Goal: Task Accomplishment & Management: Complete application form

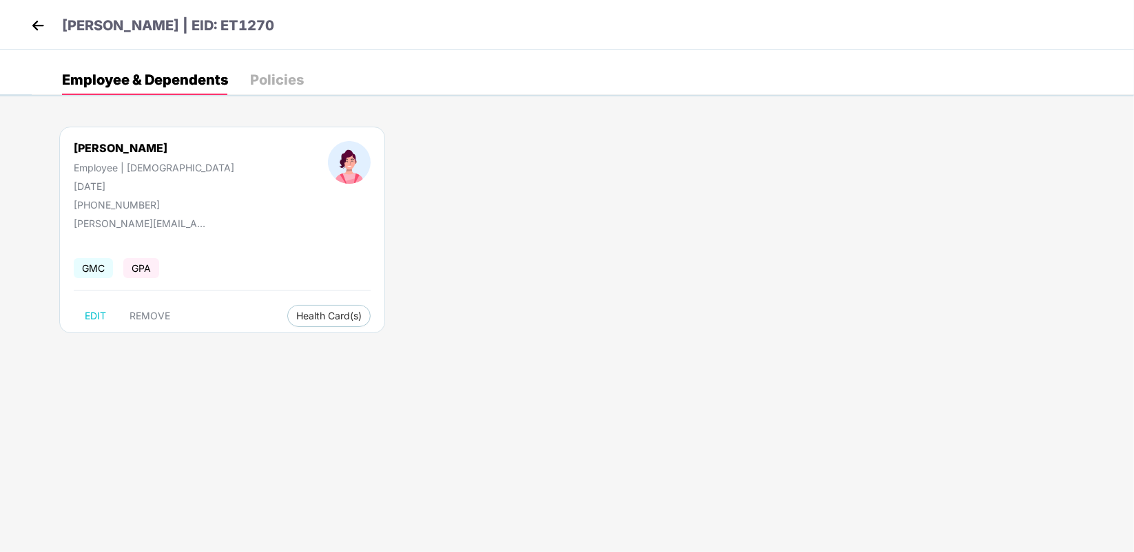
click at [41, 26] on img at bounding box center [38, 25] width 21 height 21
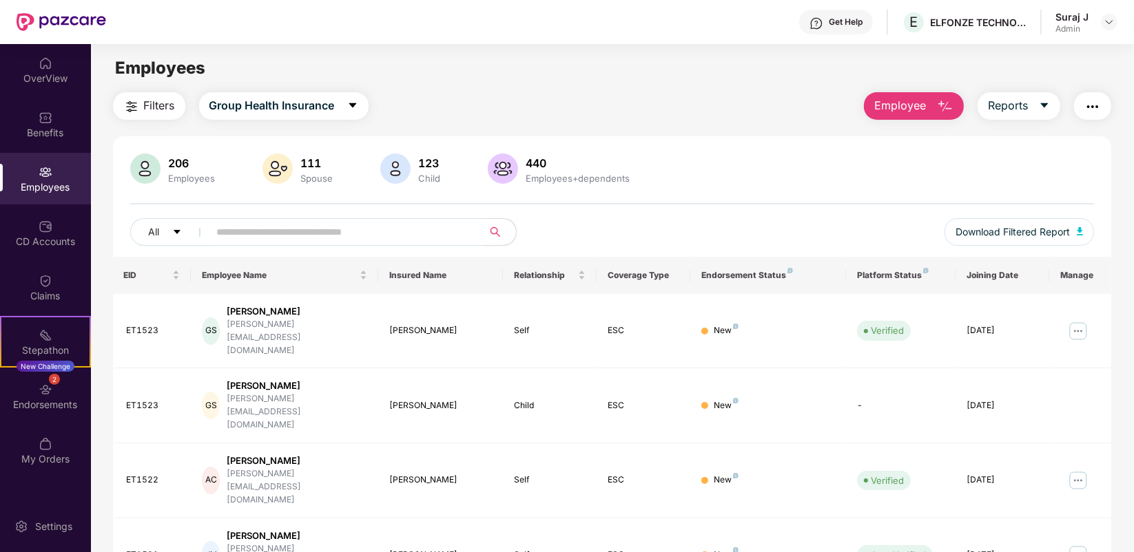
click at [925, 116] on button "Employee" at bounding box center [914, 106] width 100 height 28
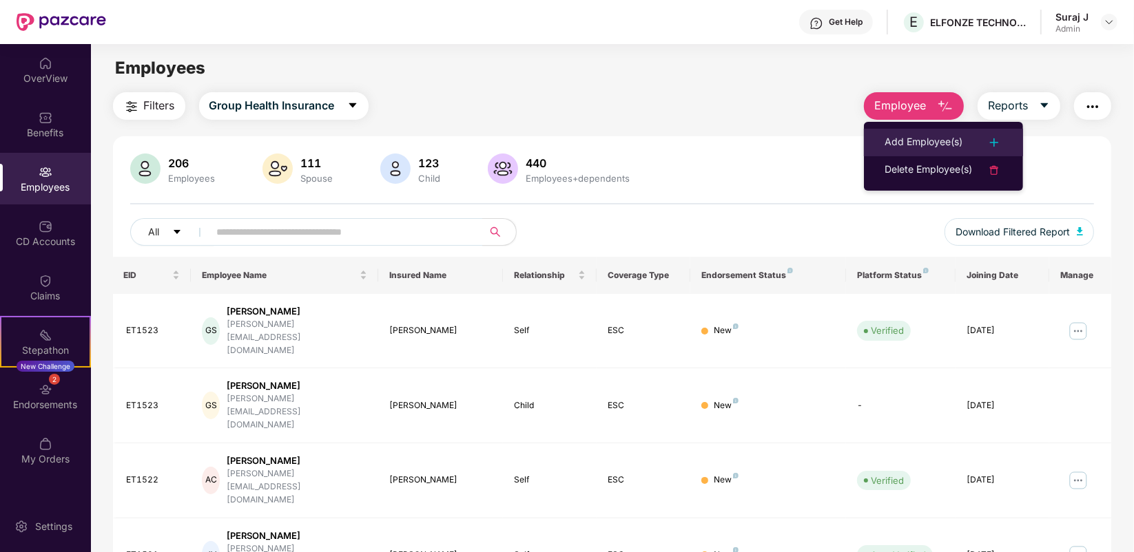
click at [925, 133] on li "Add Employee(s)" at bounding box center [943, 143] width 159 height 28
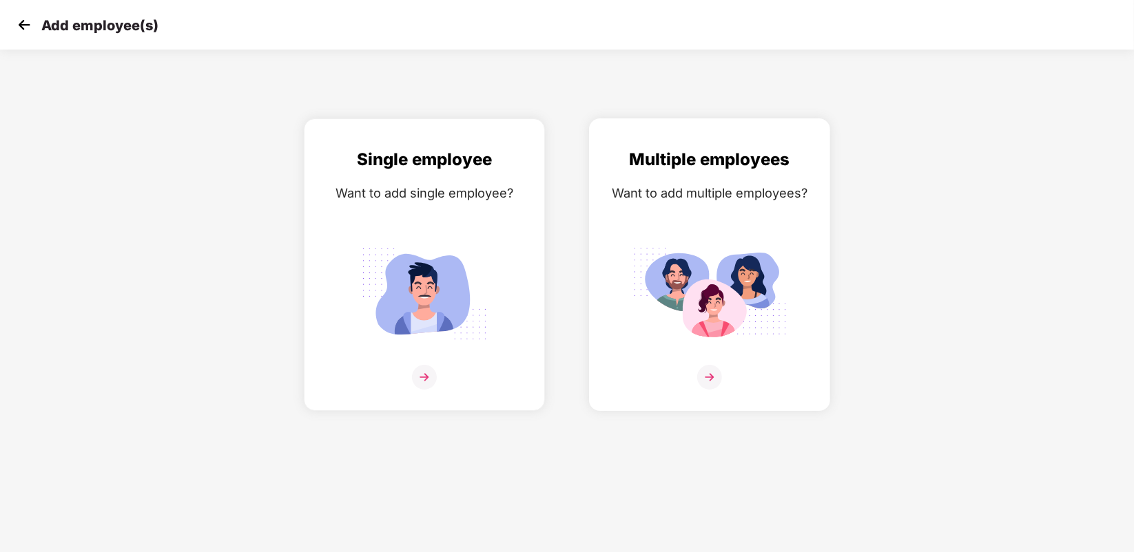
click at [715, 374] on img at bounding box center [709, 377] width 25 height 25
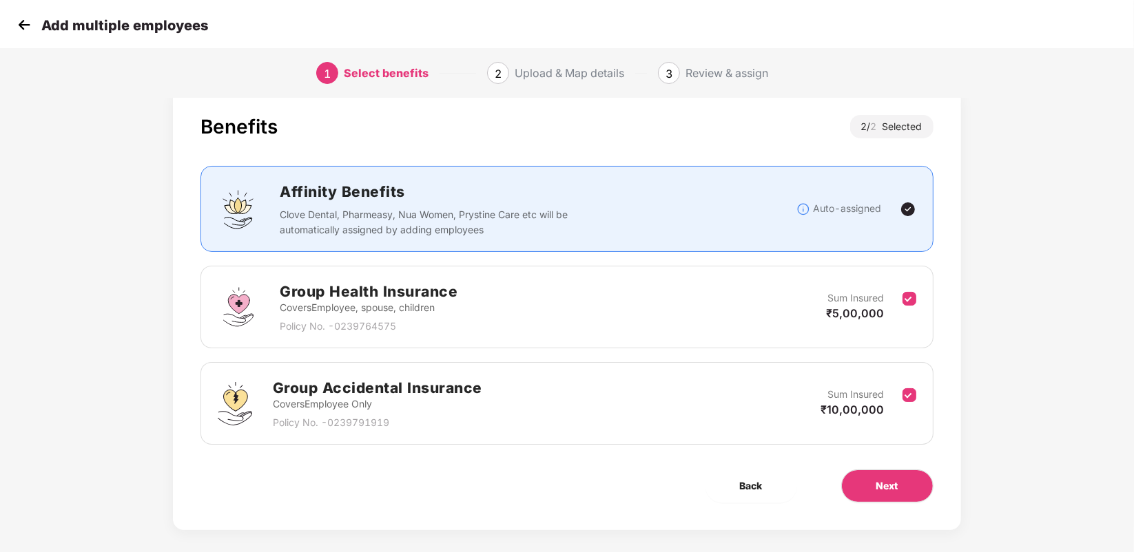
scroll to position [39, 0]
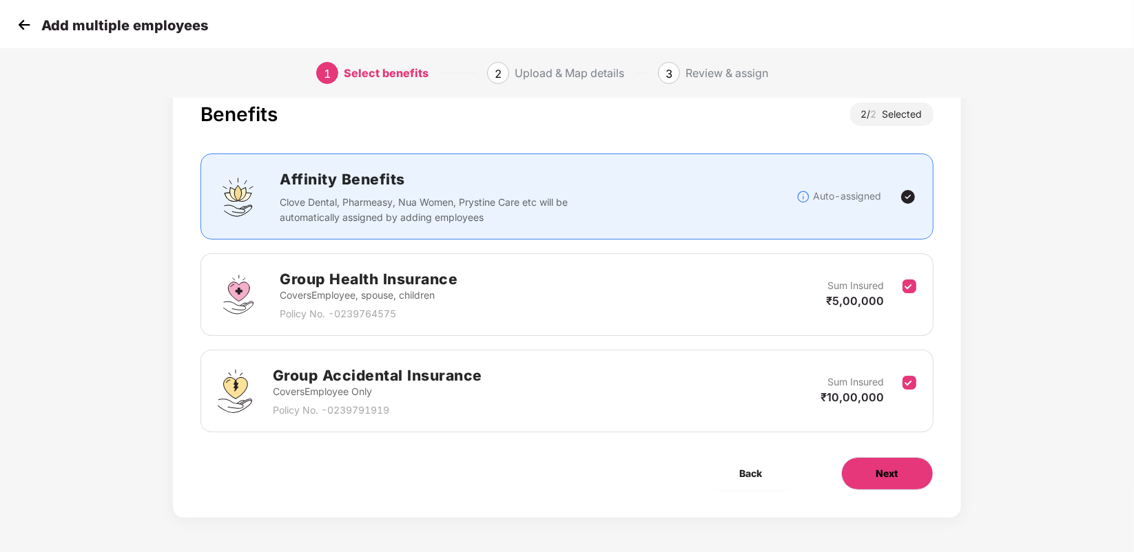
click at [885, 463] on button "Next" at bounding box center [887, 473] width 92 height 33
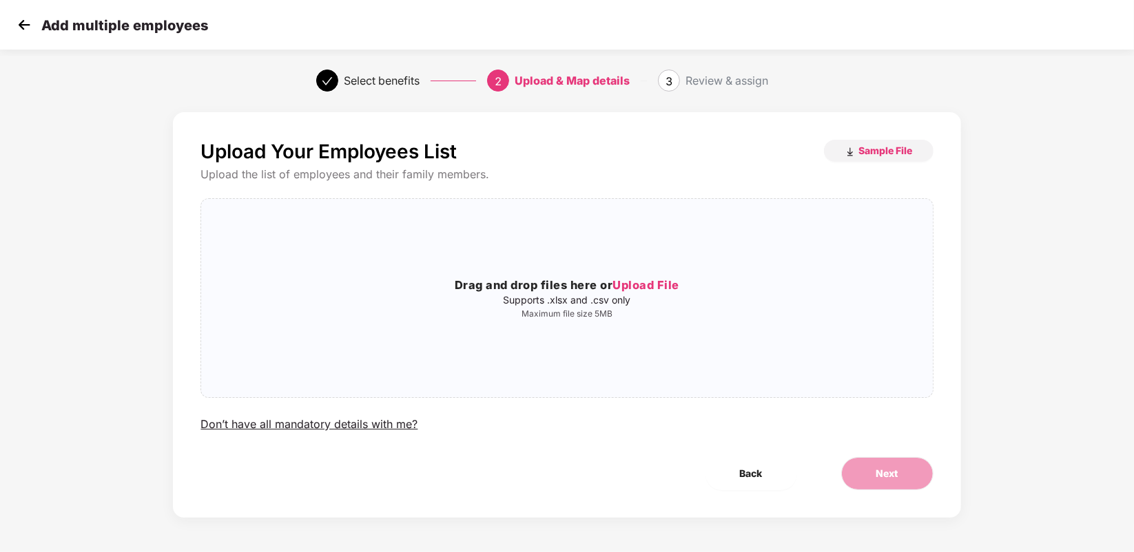
scroll to position [0, 0]
click at [590, 300] on p "Supports .xlsx and .csv only" at bounding box center [566, 300] width 731 height 11
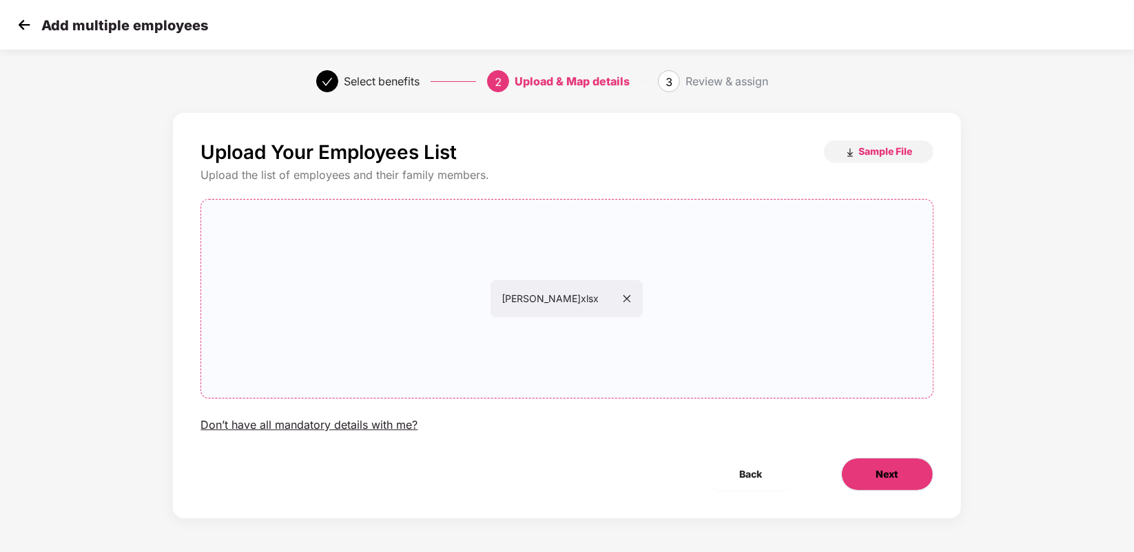
click at [873, 466] on button "Next" at bounding box center [887, 474] width 92 height 33
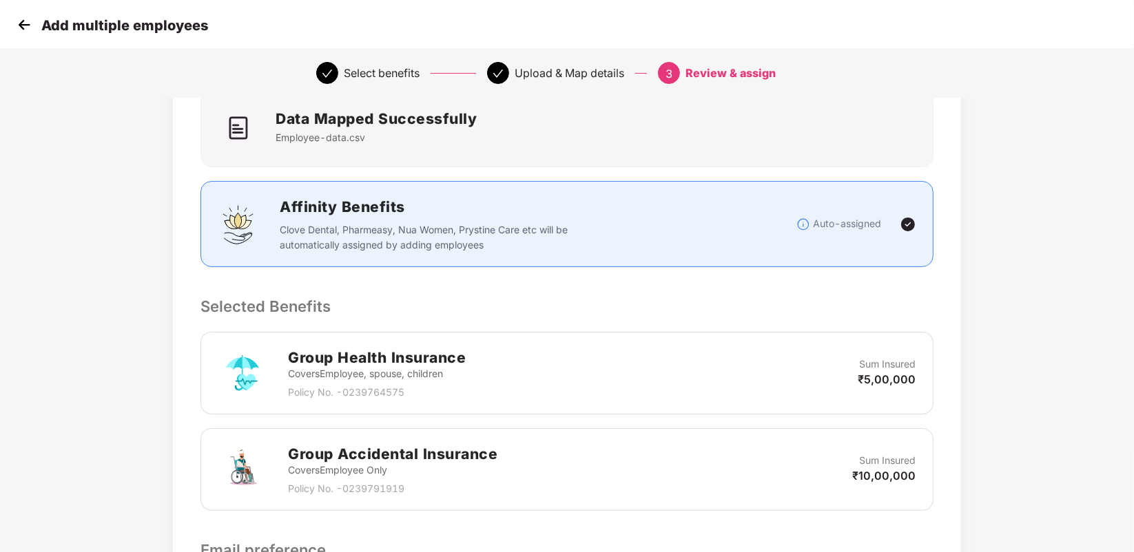
scroll to position [313, 0]
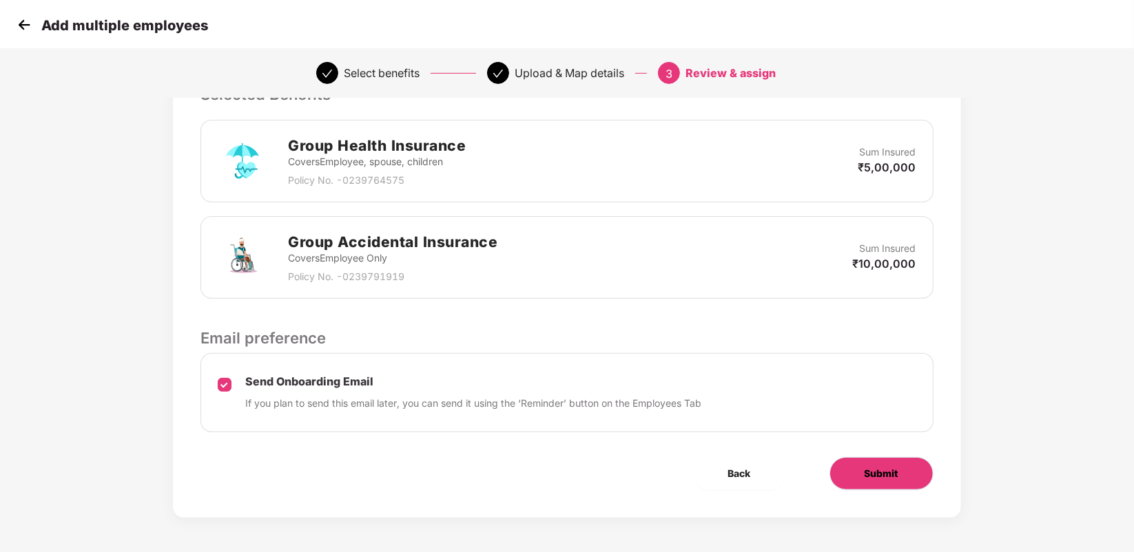
click at [875, 470] on span "Submit" at bounding box center [881, 473] width 34 height 15
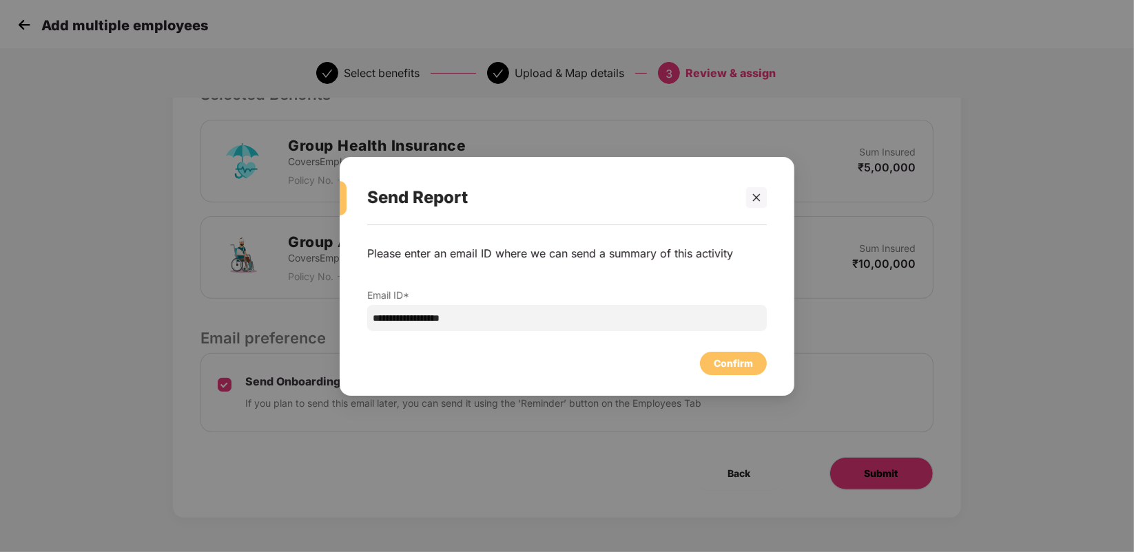
scroll to position [0, 0]
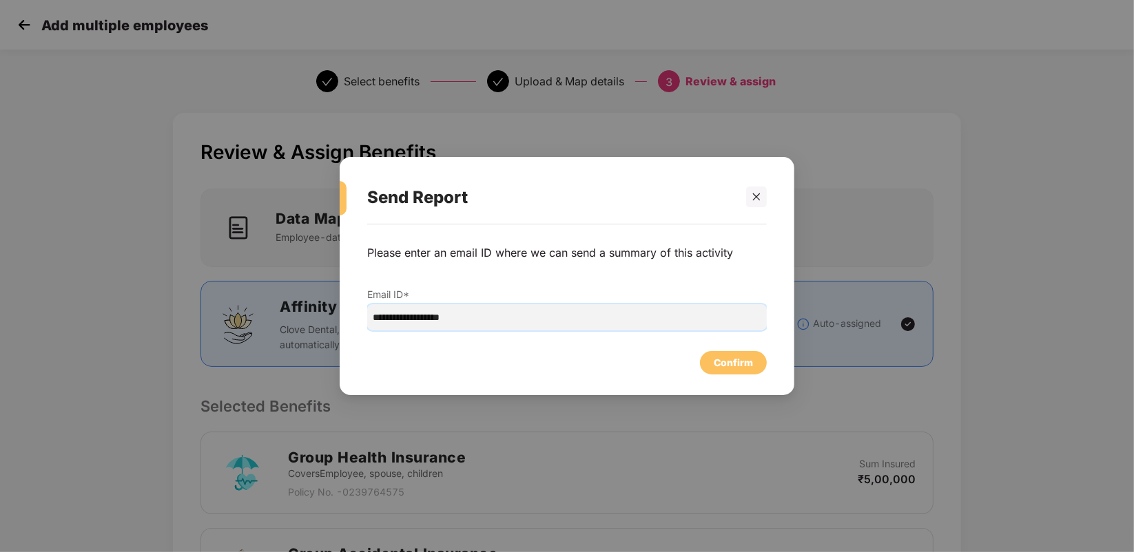
click at [400, 315] on input "**********" at bounding box center [566, 317] width 399 height 26
type input "**********"
click at [722, 363] on div "Confirm" at bounding box center [732, 362] width 39 height 15
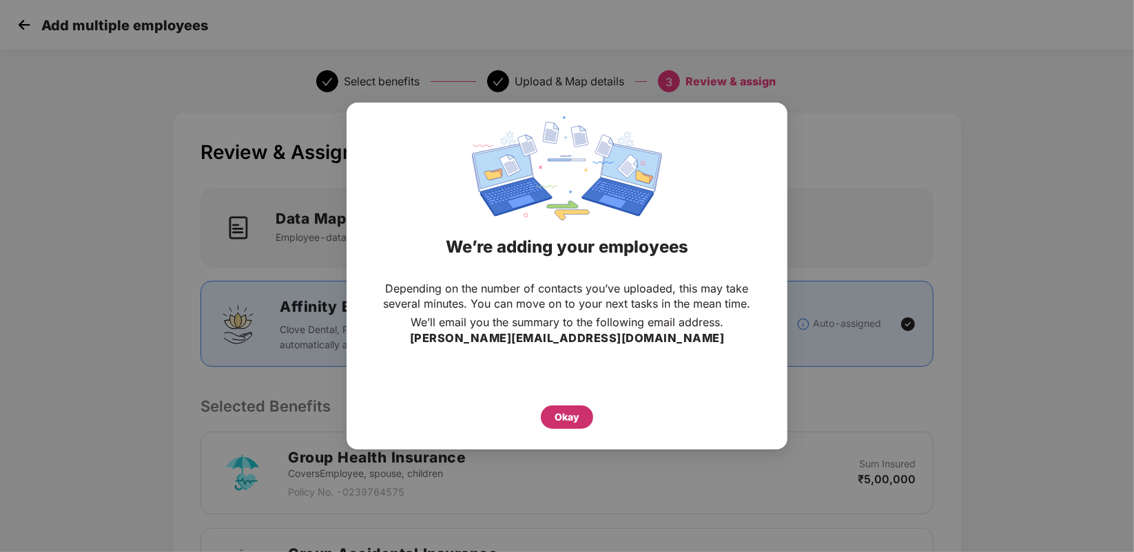
click at [579, 412] on div "Okay" at bounding box center [567, 417] width 52 height 23
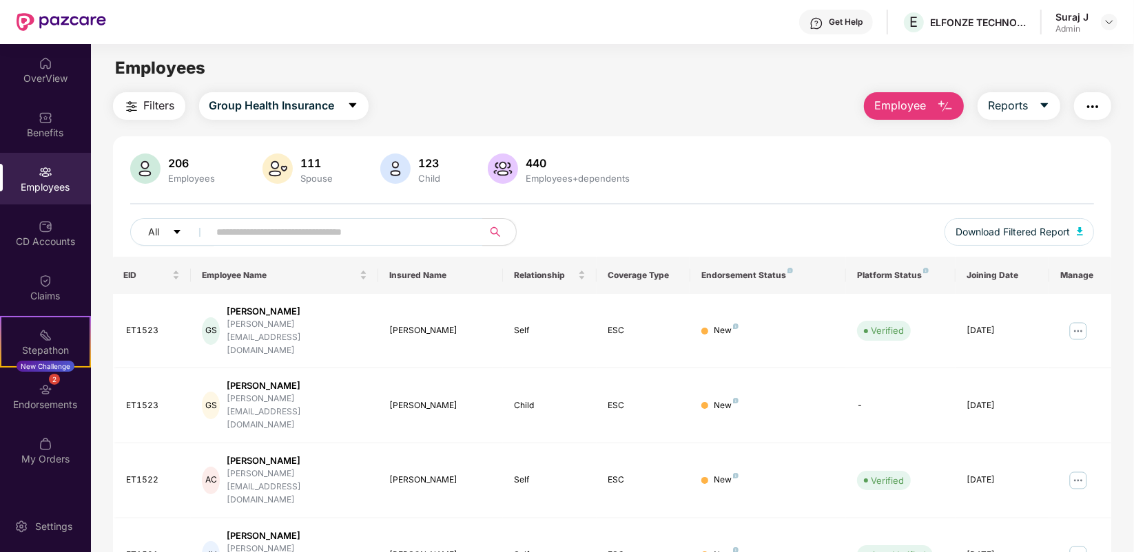
click at [957, 167] on div "206 Employees 111 Spouse 123 Child 440 Employees+dependents" at bounding box center [612, 170] width 964 height 33
click at [901, 103] on span "Employee" at bounding box center [900, 105] width 52 height 17
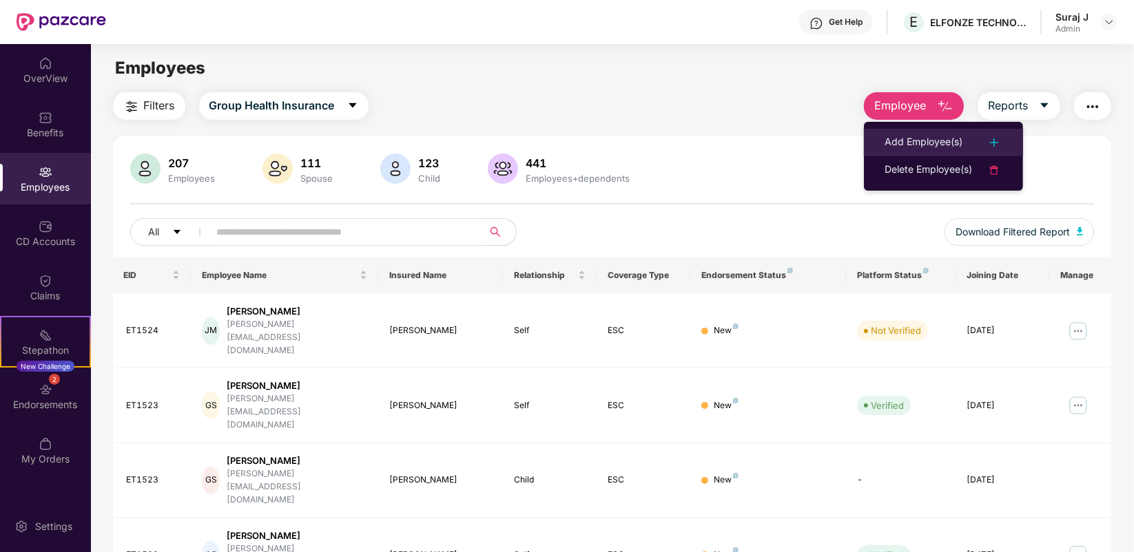
click at [916, 139] on div "Add Employee(s)" at bounding box center [923, 142] width 78 height 17
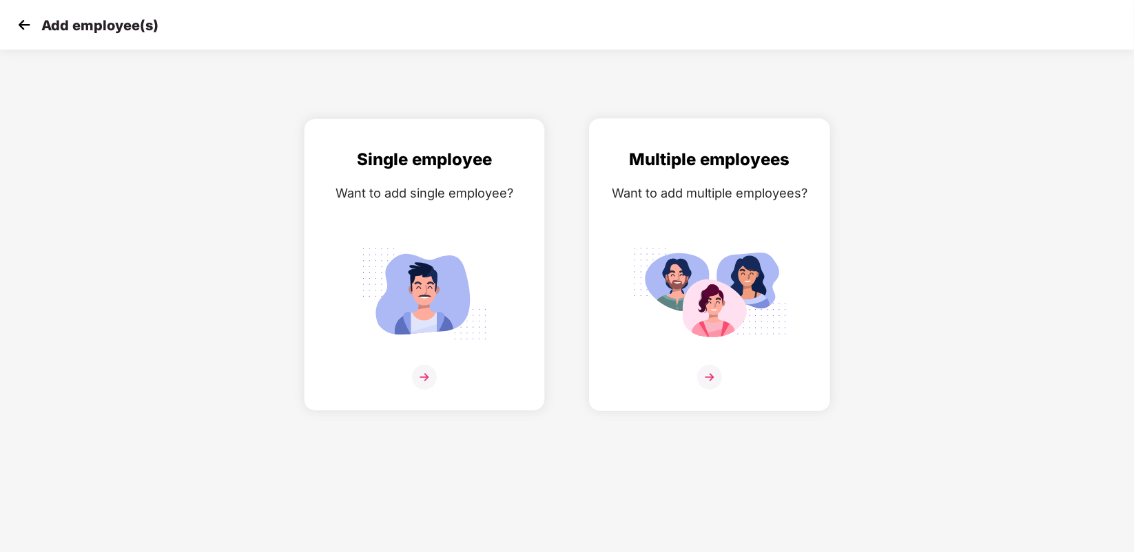
click at [708, 377] on img at bounding box center [709, 377] width 25 height 25
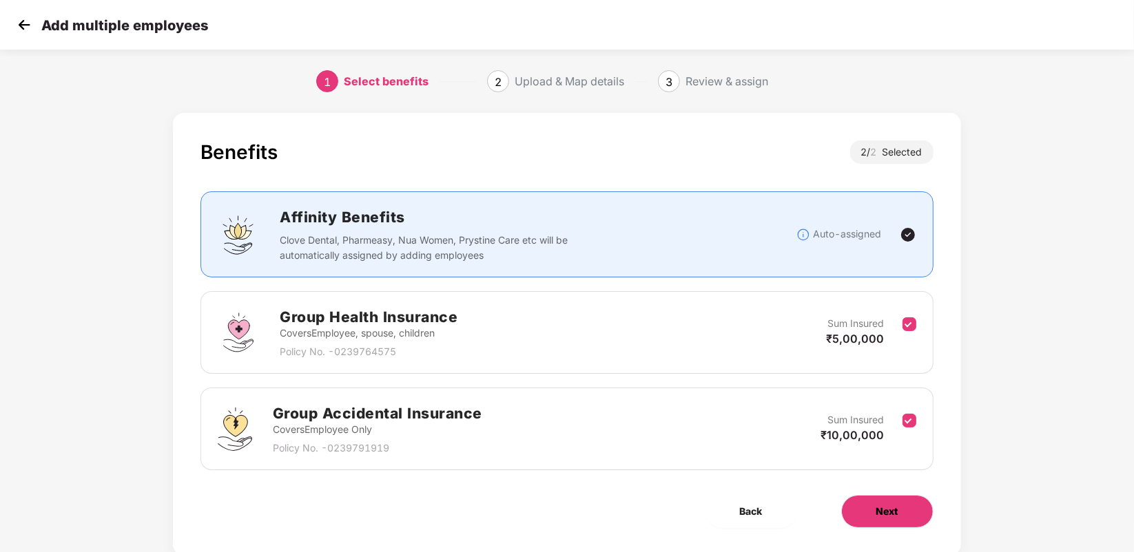
click at [890, 510] on span "Next" at bounding box center [887, 511] width 22 height 15
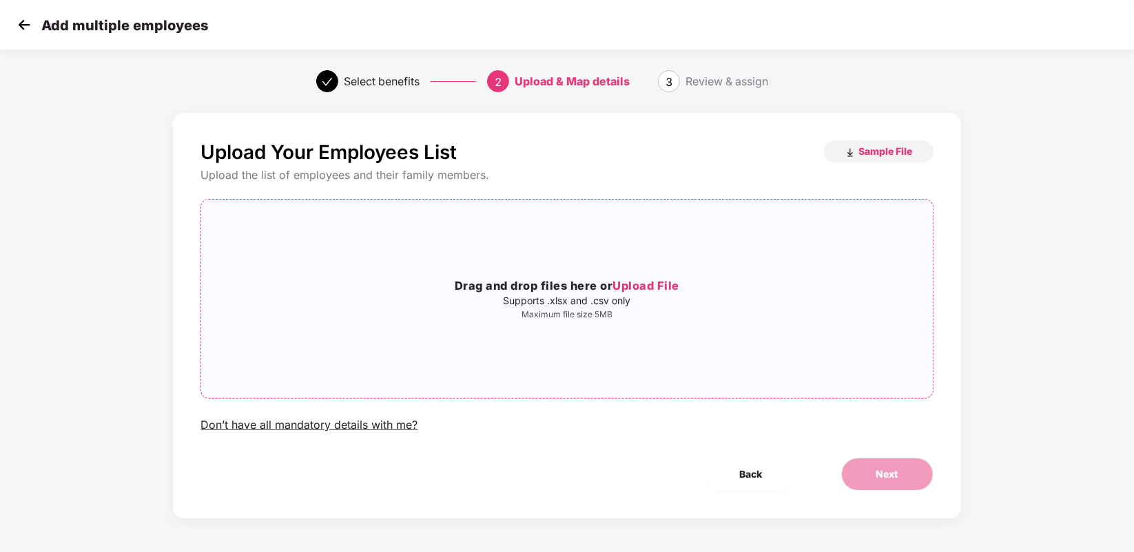
click at [603, 317] on p "Maximum file size 5MB" at bounding box center [566, 314] width 731 height 11
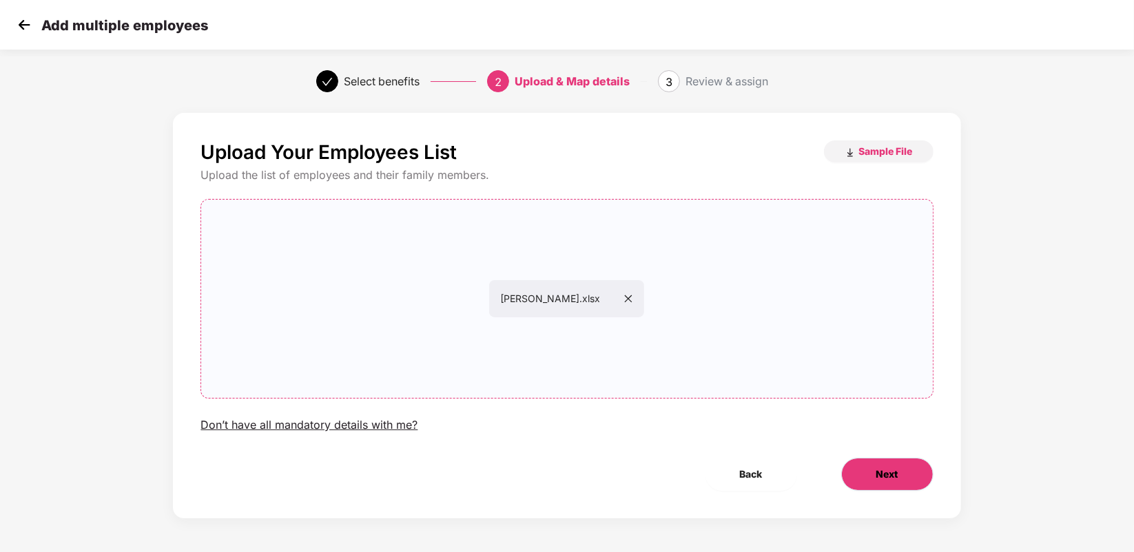
click at [878, 469] on span "Next" at bounding box center [887, 474] width 22 height 15
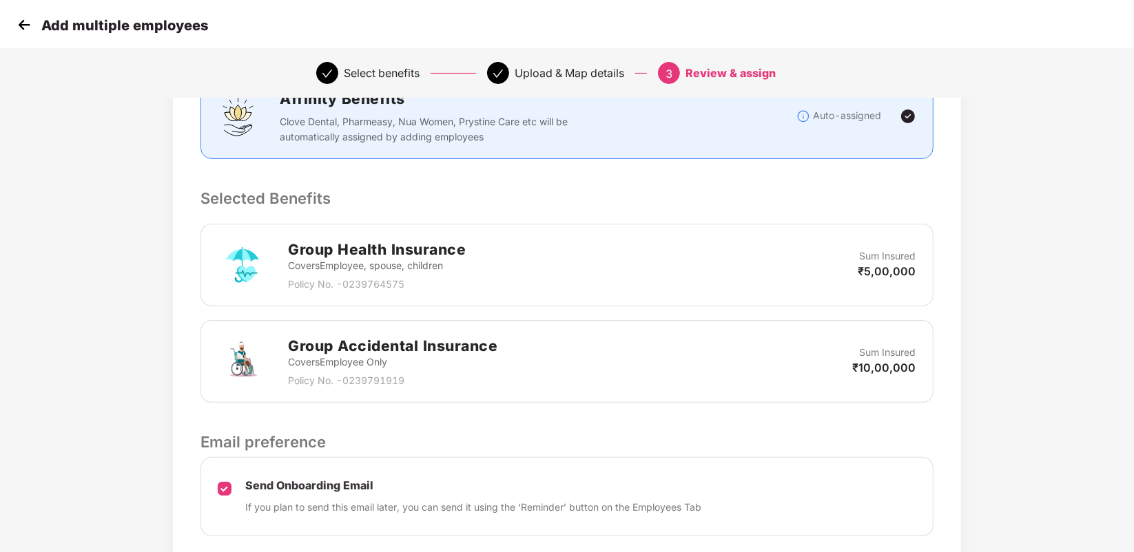
scroll to position [313, 0]
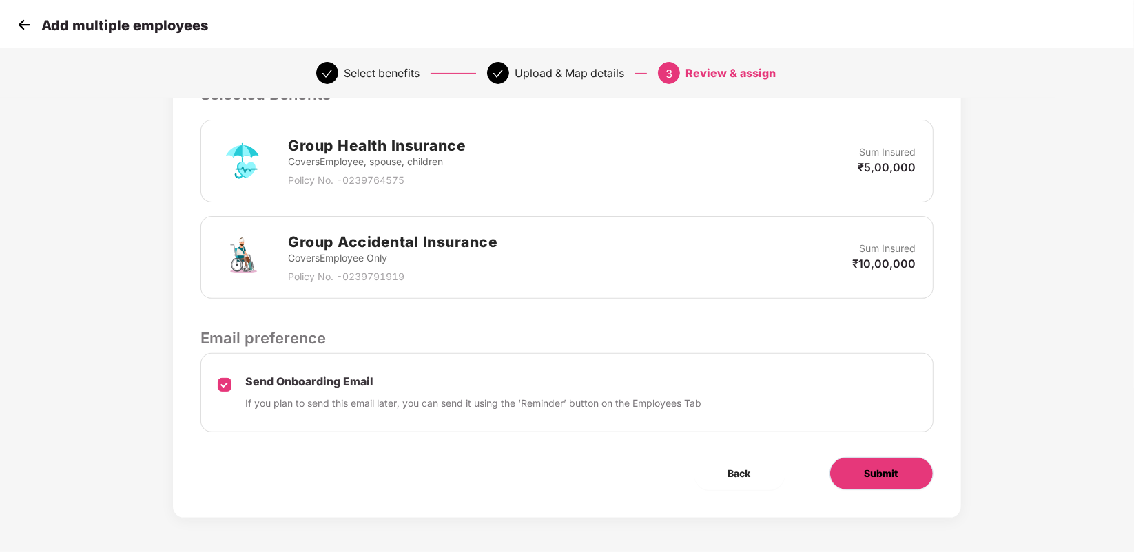
click at [877, 466] on span "Submit" at bounding box center [881, 473] width 34 height 15
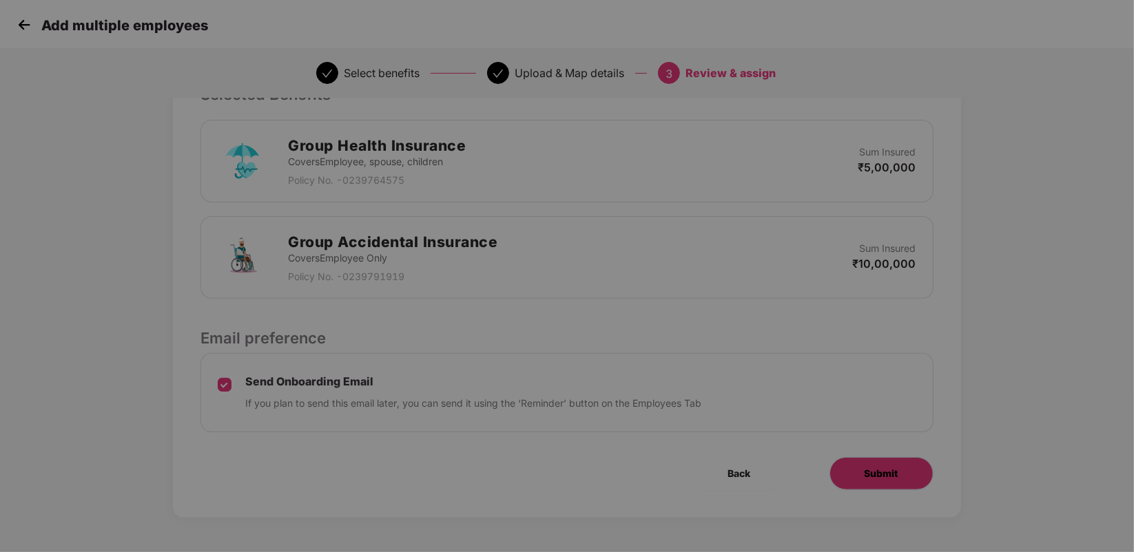
scroll to position [0, 0]
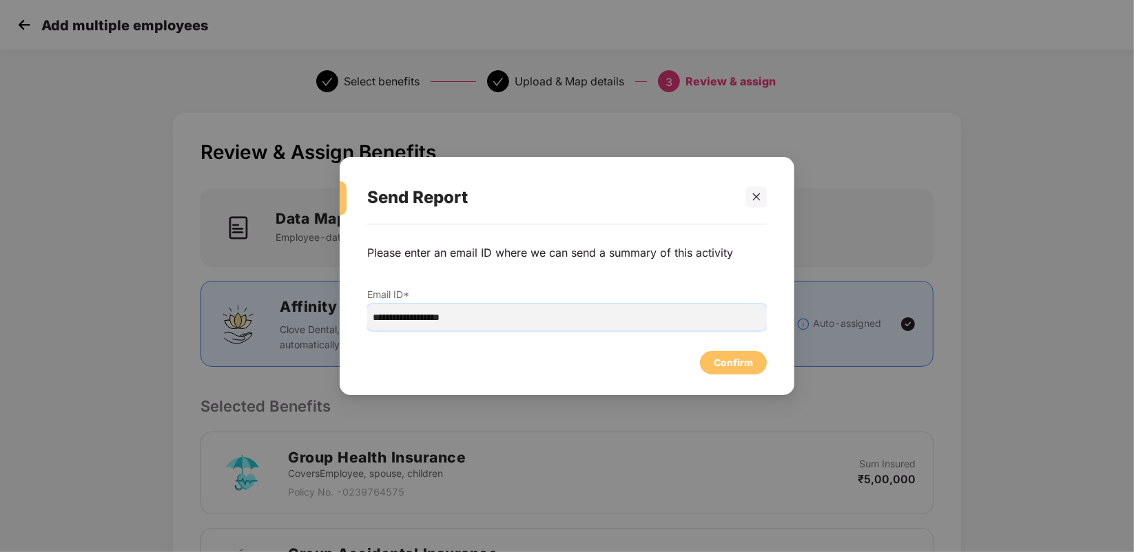
click at [395, 321] on input "**********" at bounding box center [566, 317] width 399 height 26
click at [399, 319] on input "**********" at bounding box center [566, 317] width 399 height 26
type input "**********"
click at [735, 366] on div "Confirm" at bounding box center [732, 362] width 39 height 15
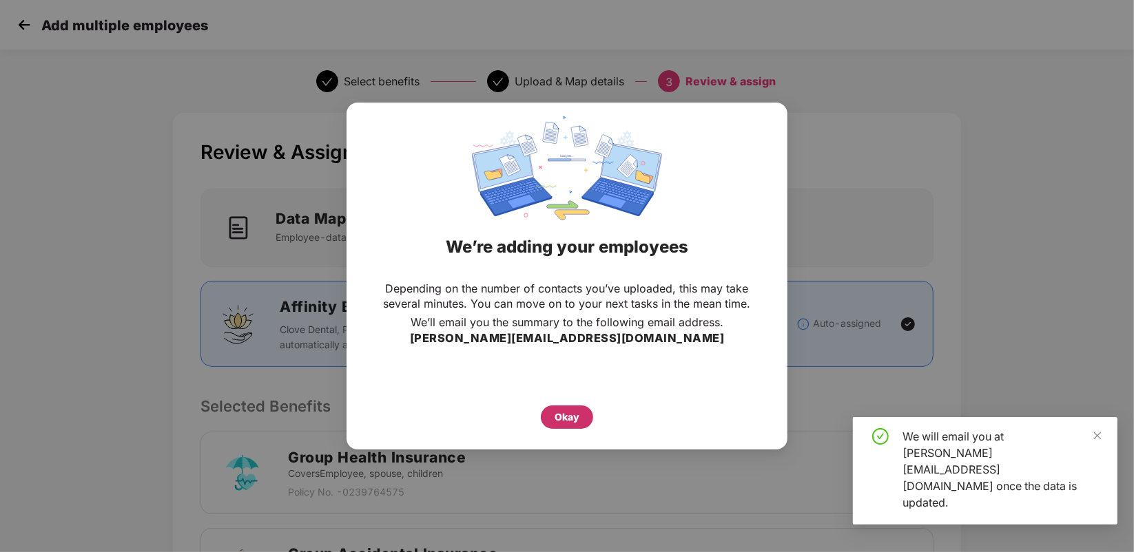
click at [575, 407] on div "Okay" at bounding box center [567, 417] width 52 height 23
